Goal: Task Accomplishment & Management: Manage account settings

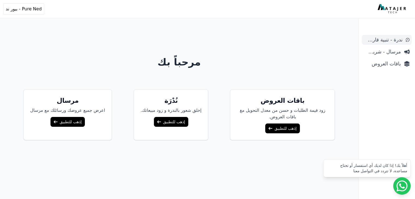
click at [391, 42] on span "ندرة - تنبية قارب علي النفاذ" at bounding box center [383, 40] width 38 height 8
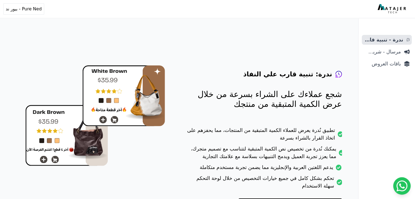
click at [389, 66] on span "باقات العروض" at bounding box center [382, 64] width 37 height 8
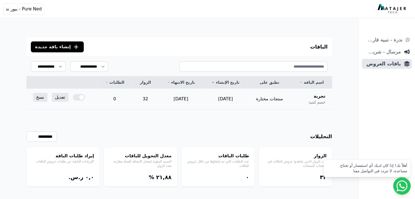
click at [75, 99] on div at bounding box center [79, 97] width 12 height 7
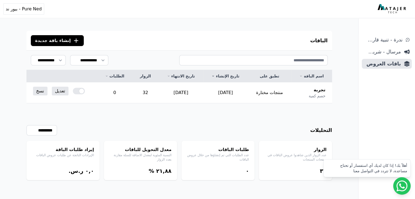
scroll to position [13, 0]
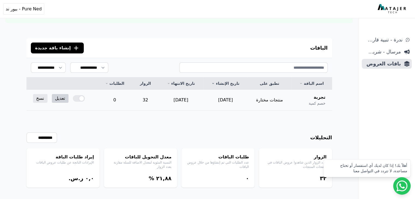
click at [60, 97] on link "تعديل" at bounding box center [60, 98] width 17 height 9
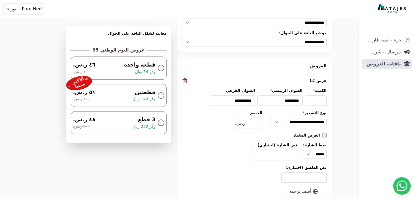
scroll to position [546, 0]
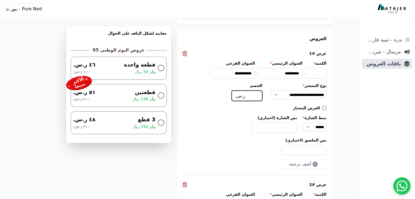
drag, startPoint x: 254, startPoint y: 95, endPoint x: 274, endPoint y: 96, distance: 19.7
click at [274, 96] on div "**********" at bounding box center [254, 92] width 145 height 18
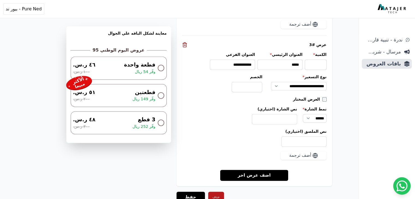
scroll to position [819, 0]
